Goal: Information Seeking & Learning: Learn about a topic

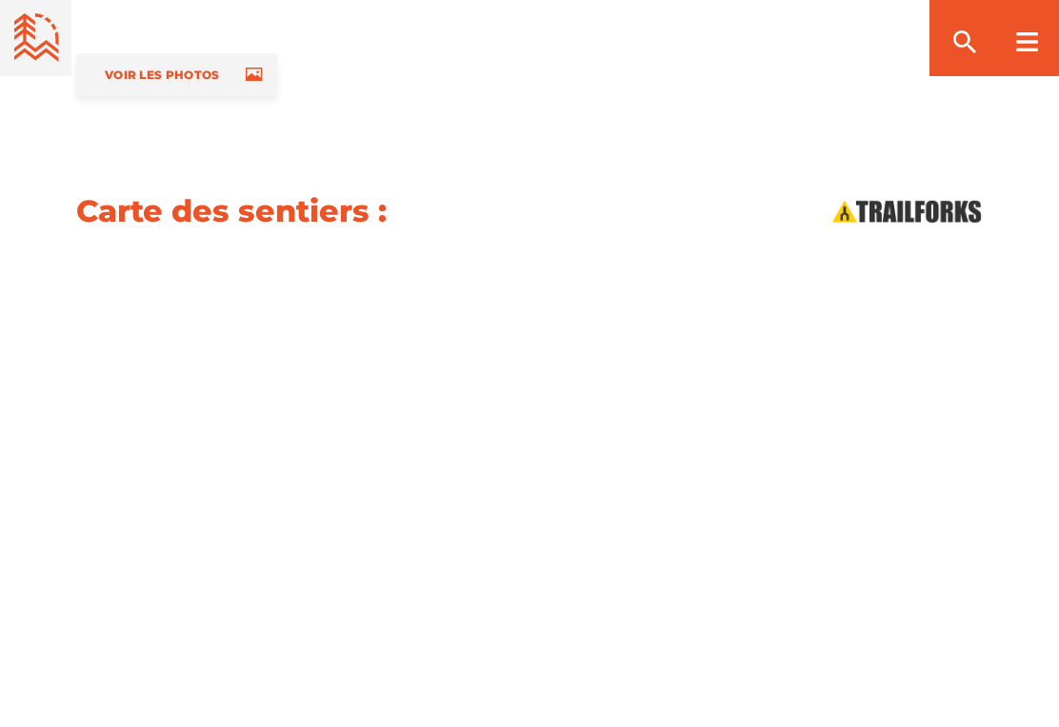
scroll to position [2033, 0]
click at [1003, 58] on div at bounding box center [1026, 38] width 65 height 76
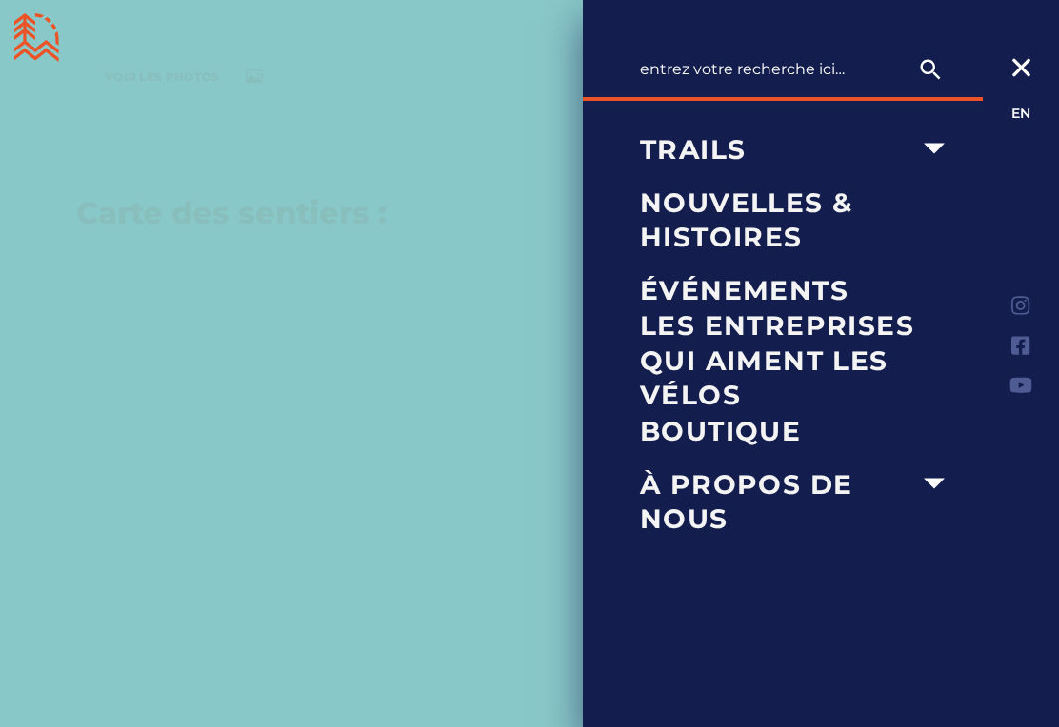
click at [937, 143] on icon "arrow dropdown" at bounding box center [934, 149] width 42 height 42
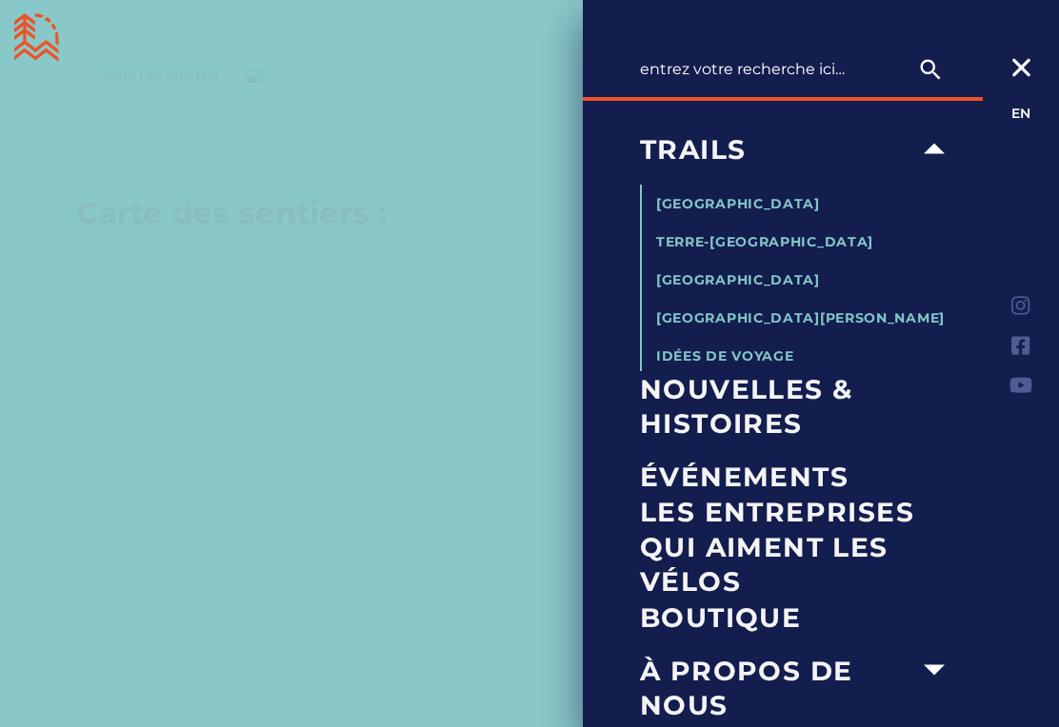
click at [488, 362] on div at bounding box center [529, 363] width 1059 height 727
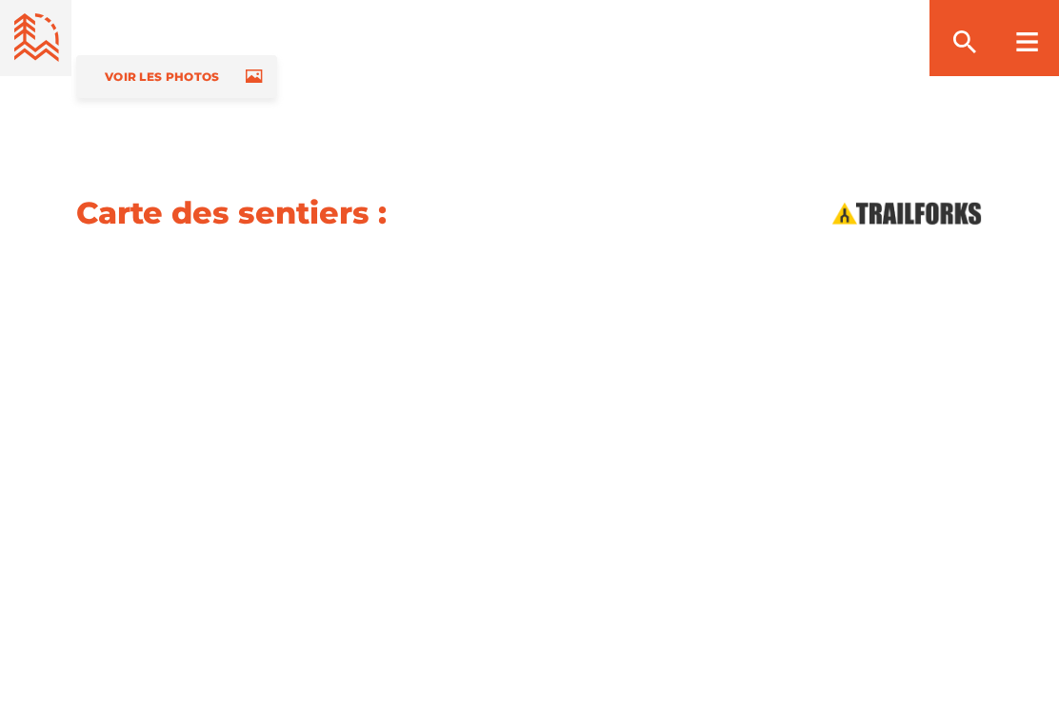
click at [248, 76] on icon at bounding box center [254, 76] width 16 height 13
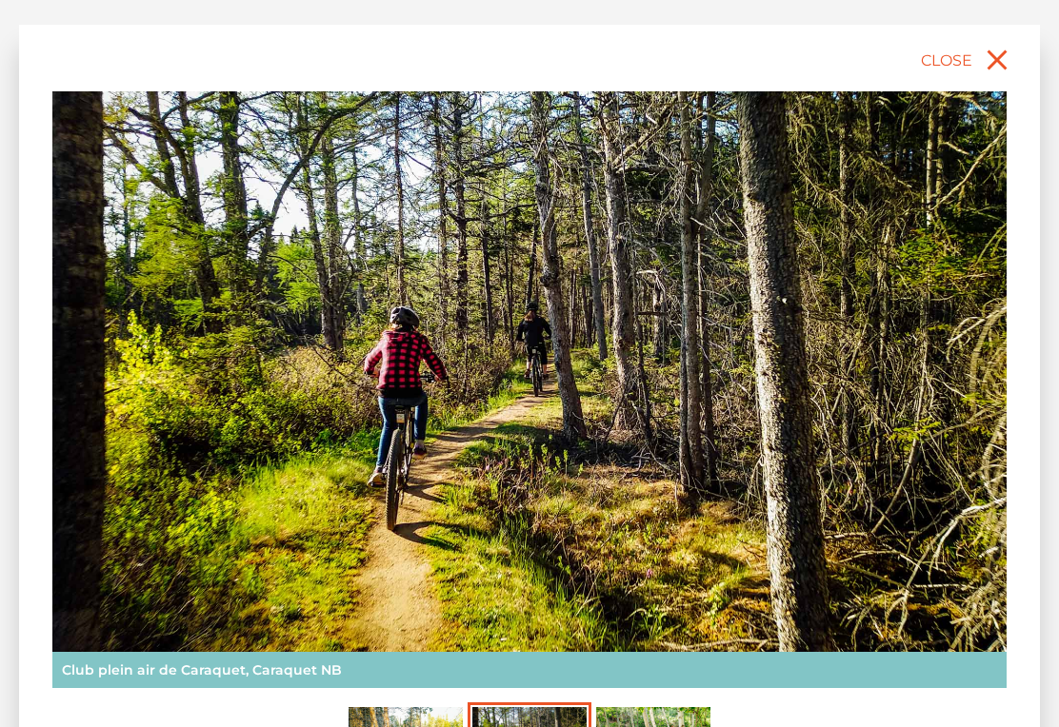
click at [853, 511] on img at bounding box center [529, 389] width 954 height 597
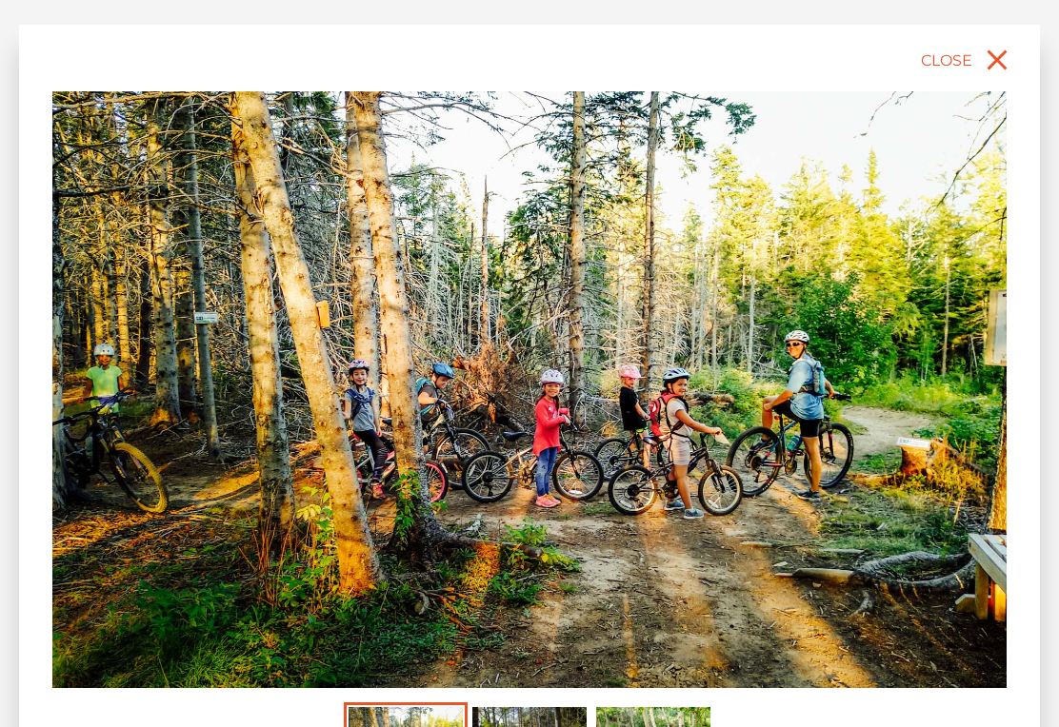
click at [1000, 55] on icon "close" at bounding box center [997, 60] width 20 height 20
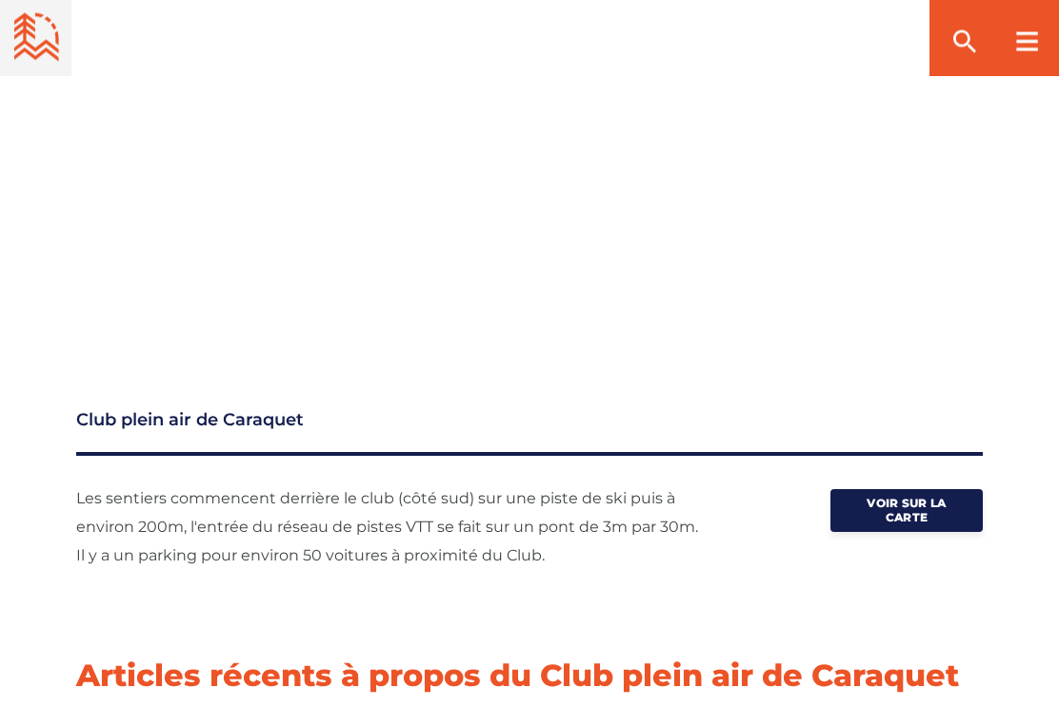
scroll to position [2446, 0]
click at [923, 511] on span "Voir sur la carte" at bounding box center [906, 510] width 95 height 29
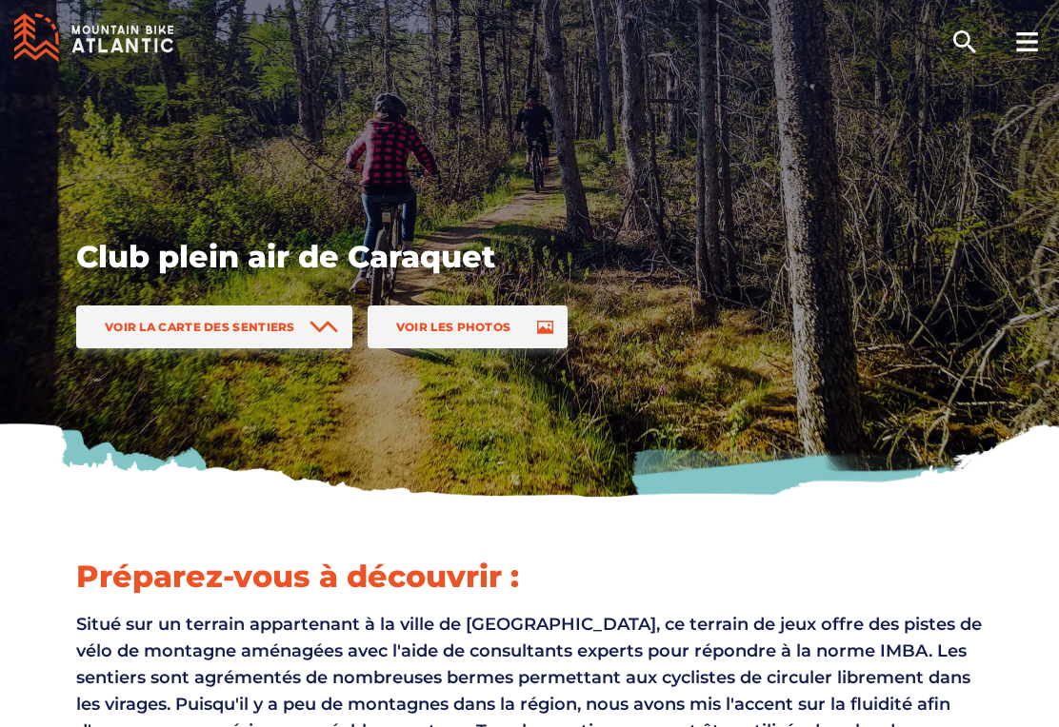
scroll to position [117, 0]
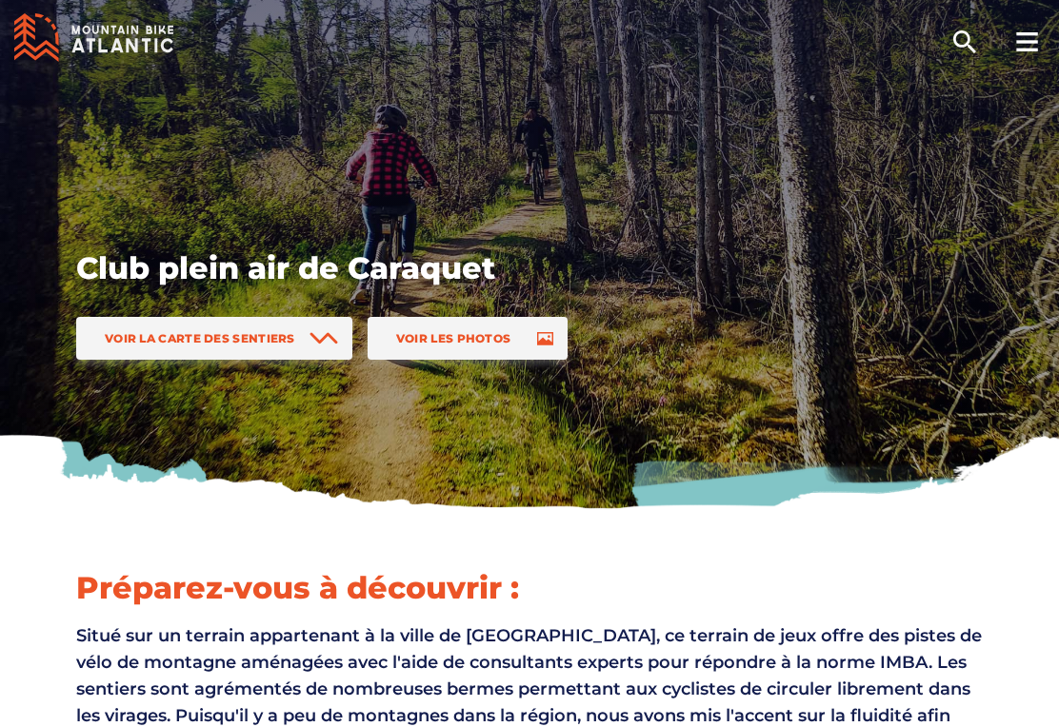
click at [250, 326] on link "Voir la carte des sentiers" at bounding box center [214, 338] width 276 height 43
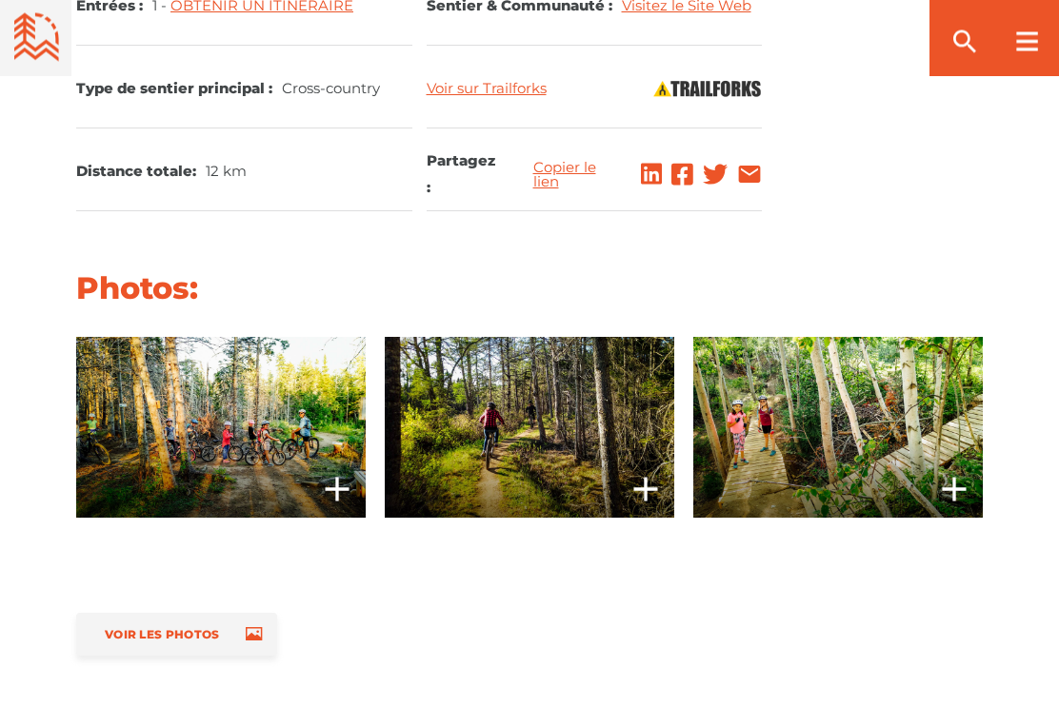
scroll to position [1476, 0]
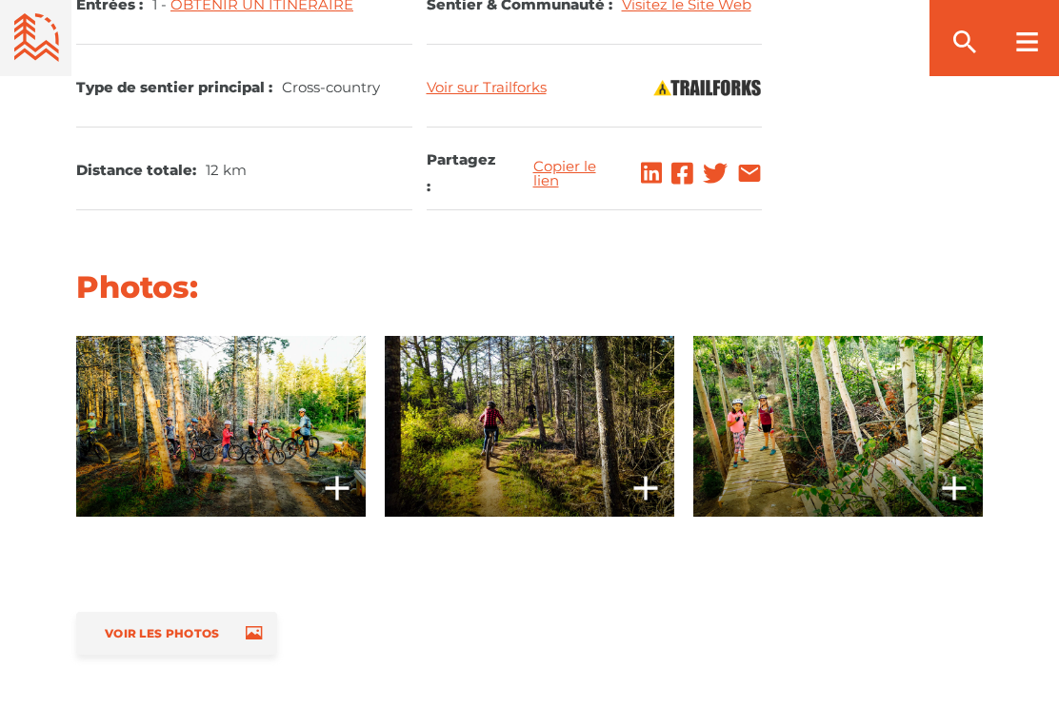
click at [575, 468] on span at bounding box center [529, 426] width 289 height 181
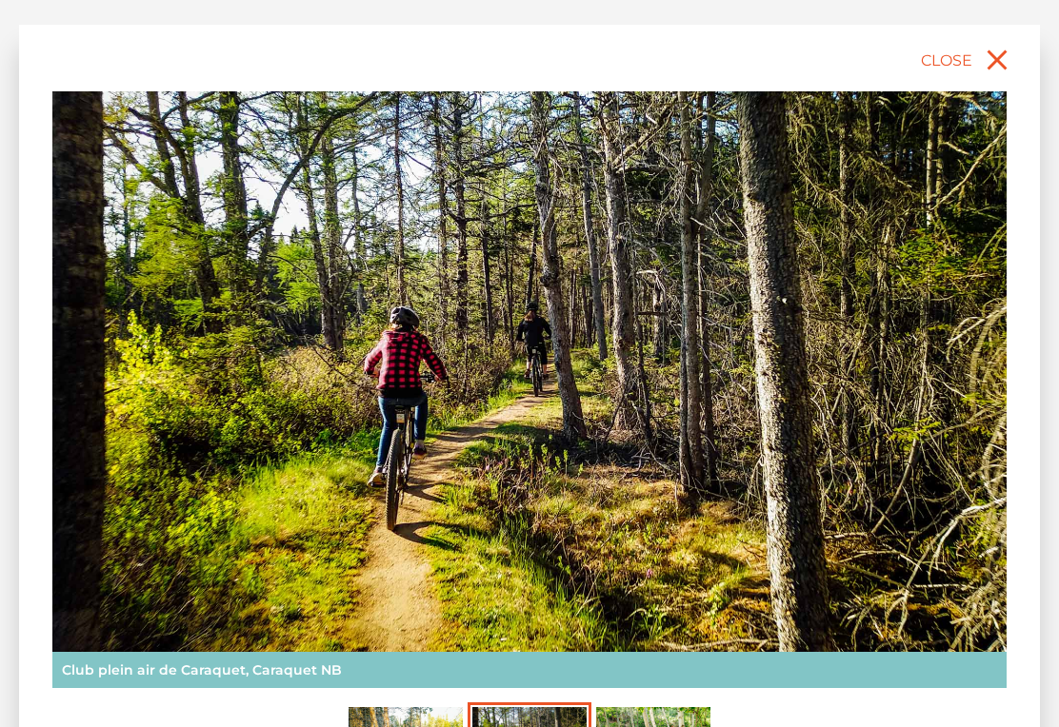
click at [1008, 51] on icon "close" at bounding box center [997, 60] width 34 height 34
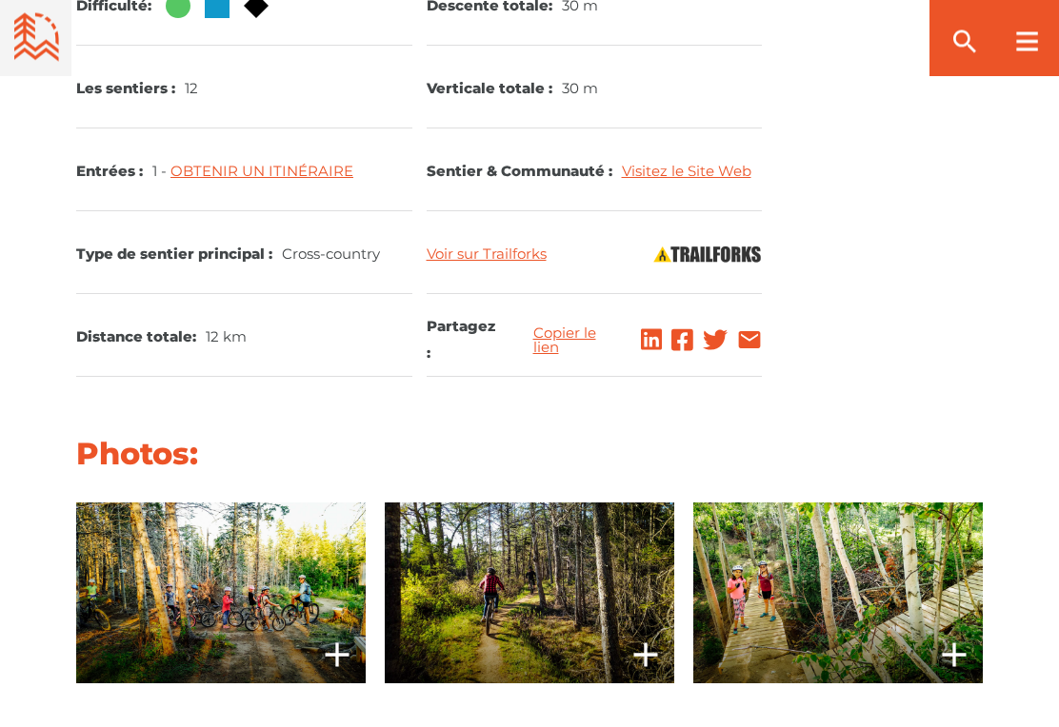
scroll to position [1325, 0]
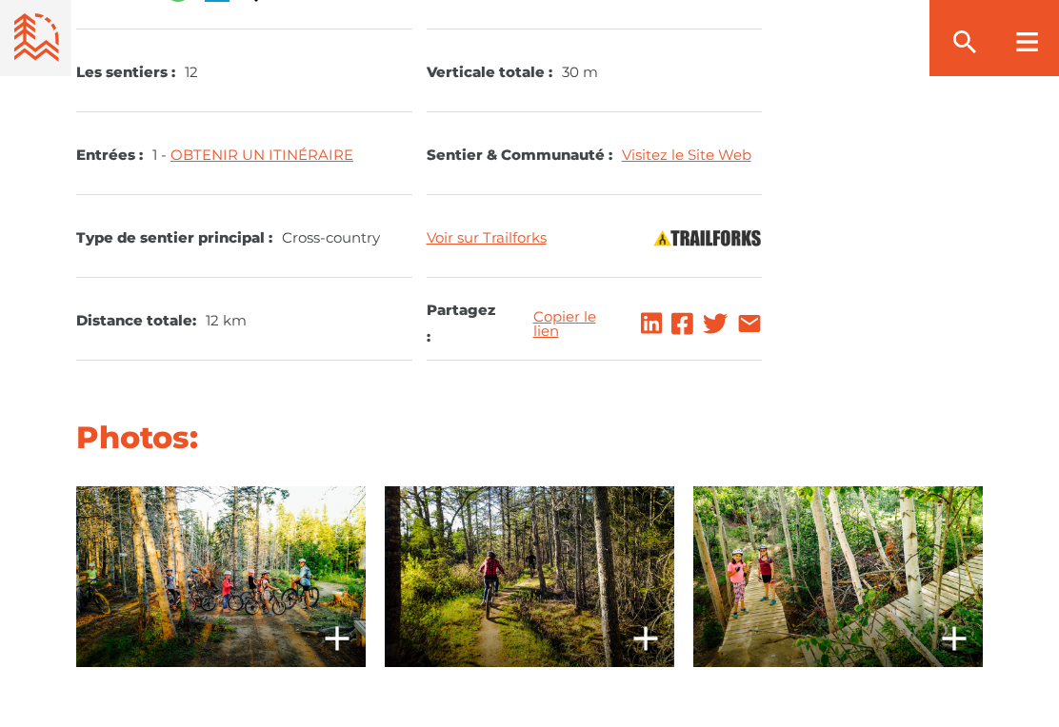
click at [704, 163] on link "Visitez le Site Web" at bounding box center [686, 155] width 129 height 18
